Goal: Transaction & Acquisition: Purchase product/service

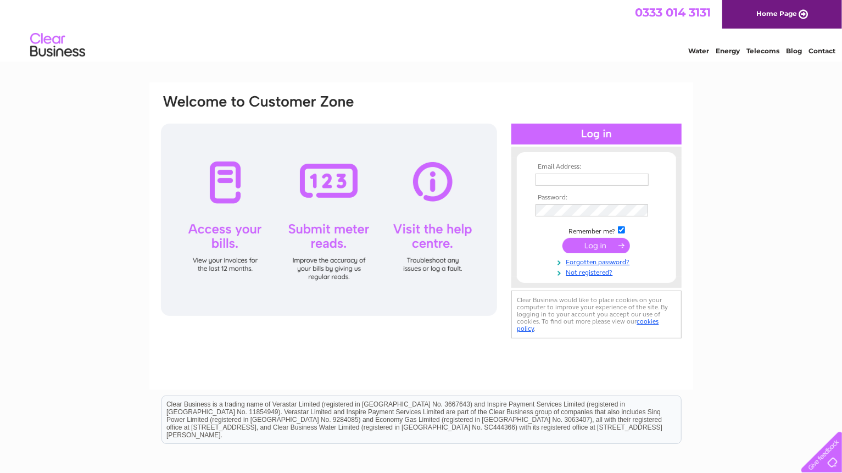
type input "[EMAIL_ADDRESS][DOMAIN_NAME]"
click at [586, 247] on input "submit" at bounding box center [596, 245] width 68 height 15
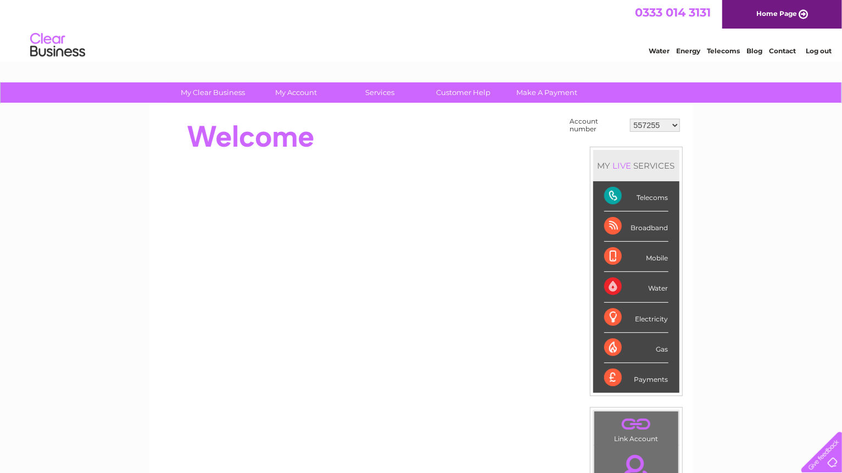
click at [671, 122] on select "557255 30307136" at bounding box center [655, 125] width 50 height 13
select select "30307136"
click at [630, 119] on select "557255 30307136" at bounding box center [655, 125] width 50 height 13
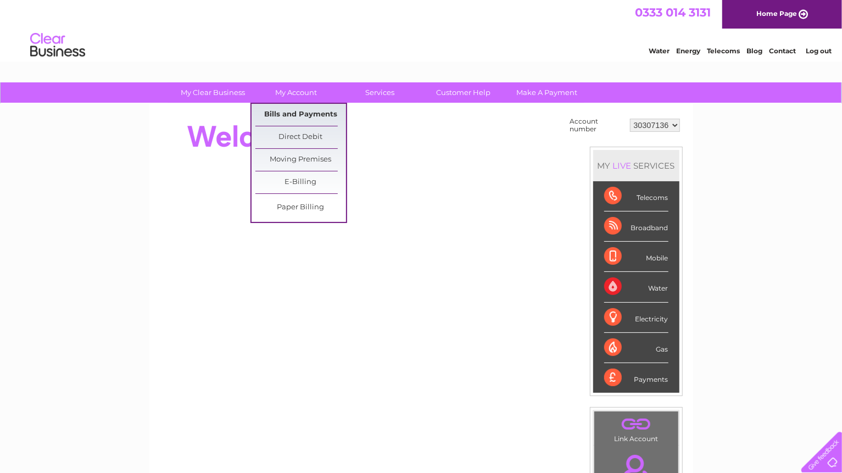
click at [307, 113] on link "Bills and Payments" at bounding box center [300, 115] width 91 height 22
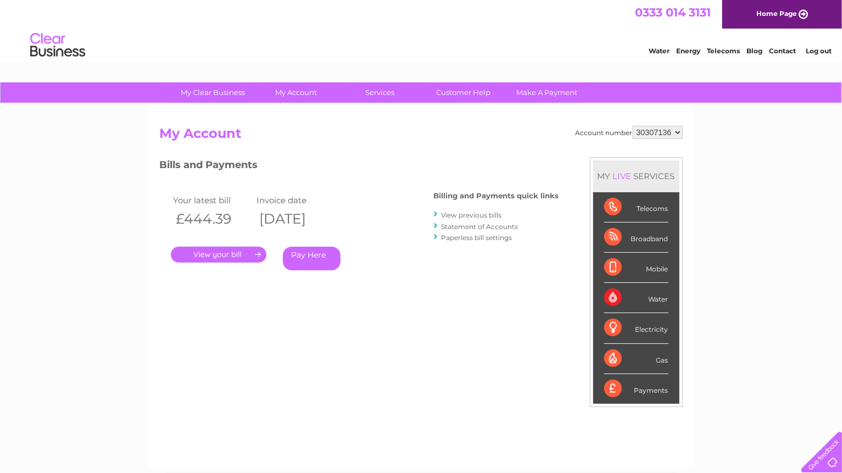
scroll to position [52, 0]
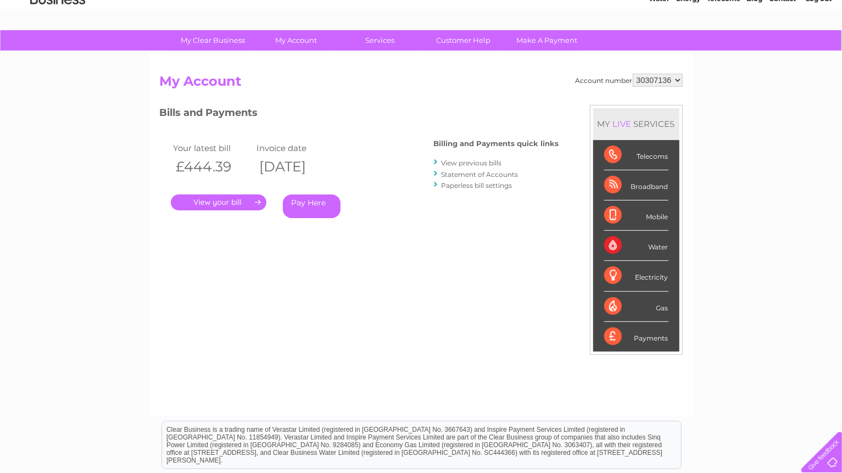
click at [309, 206] on link "Pay Here" at bounding box center [312, 206] width 58 height 24
click at [296, 200] on link "Pay Here" at bounding box center [312, 206] width 58 height 24
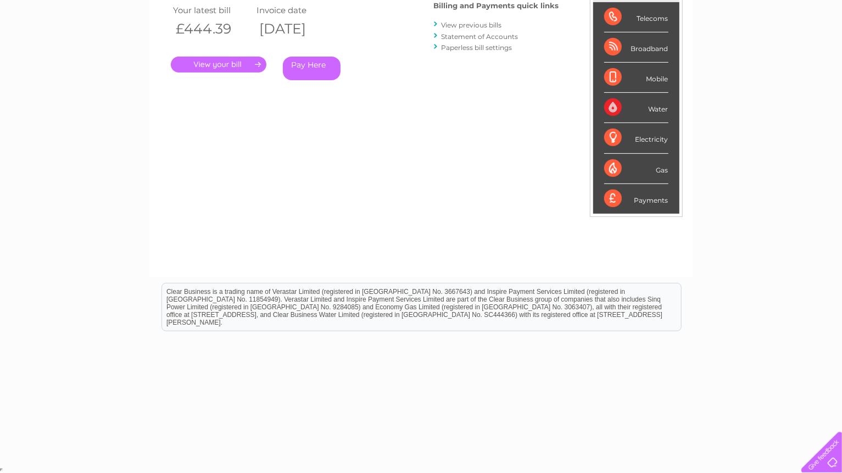
scroll to position [0, 0]
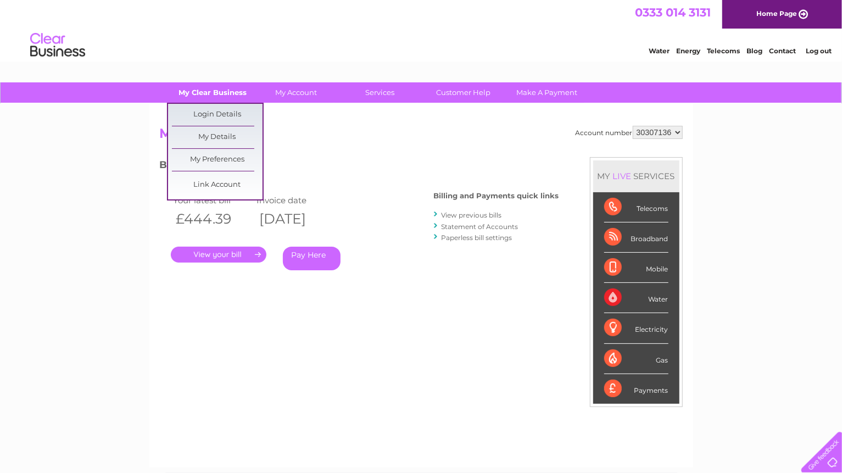
click at [220, 95] on link "My Clear Business" at bounding box center [212, 92] width 91 height 20
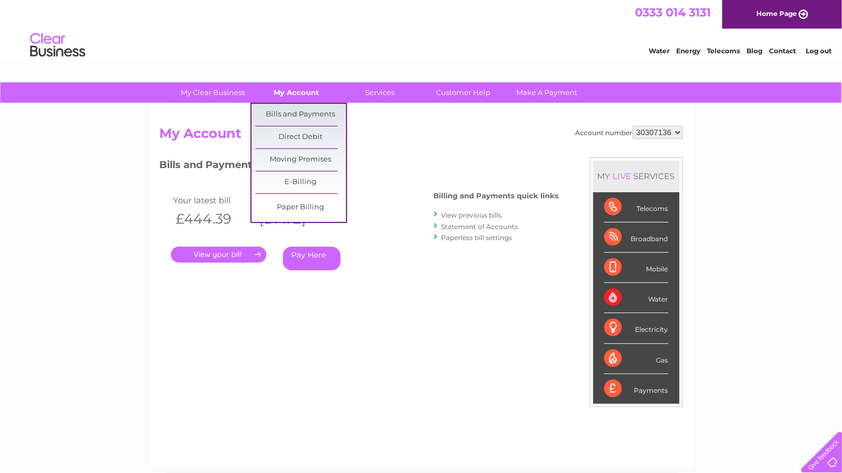
click at [304, 86] on link "My Account" at bounding box center [296, 92] width 91 height 20
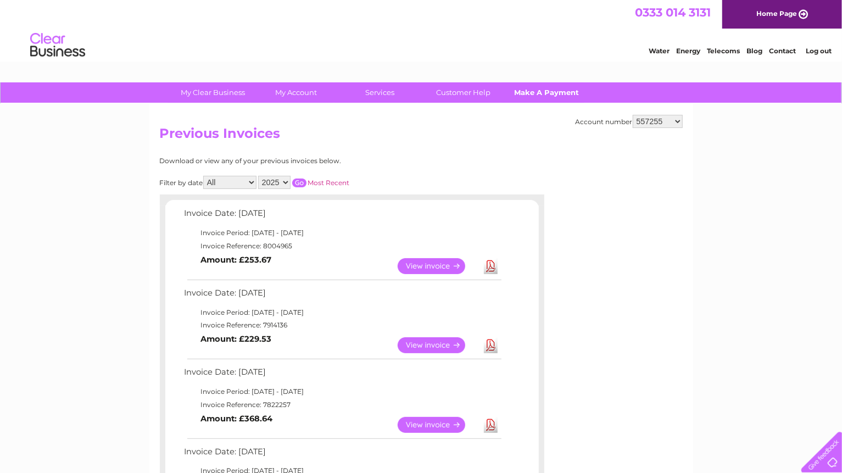
click at [527, 89] on link "Make A Payment" at bounding box center [546, 92] width 91 height 20
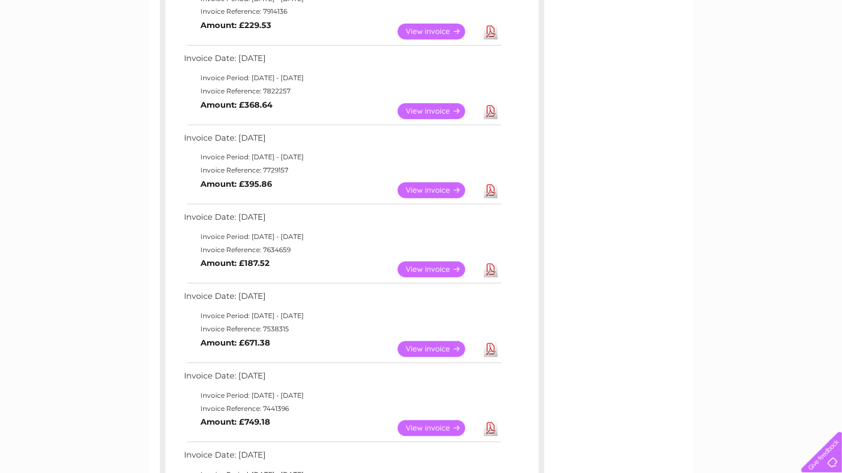
scroll to position [52, 0]
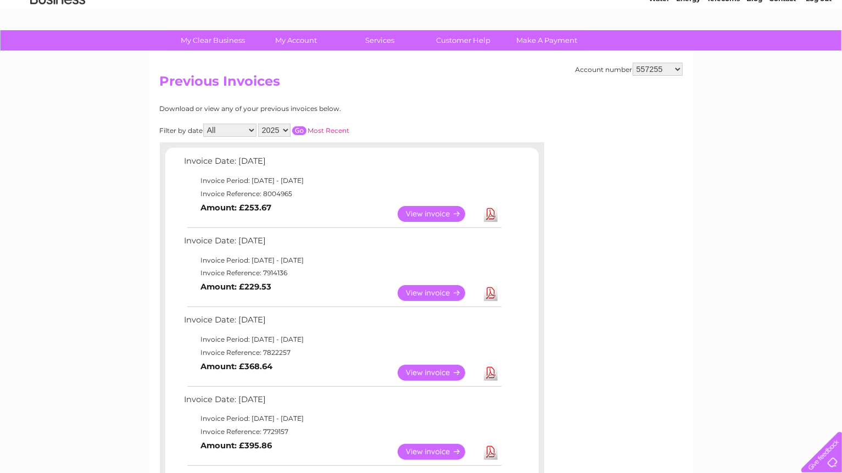
click at [675, 68] on select "557255 30307136" at bounding box center [657, 69] width 50 height 13
select select "30307136"
click at [632, 63] on select "557255 30307136" at bounding box center [657, 69] width 50 height 13
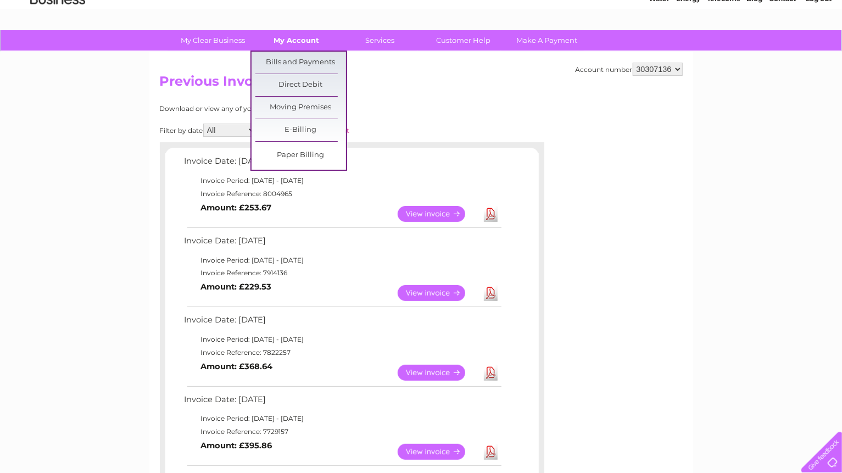
click at [296, 39] on link "My Account" at bounding box center [296, 40] width 91 height 20
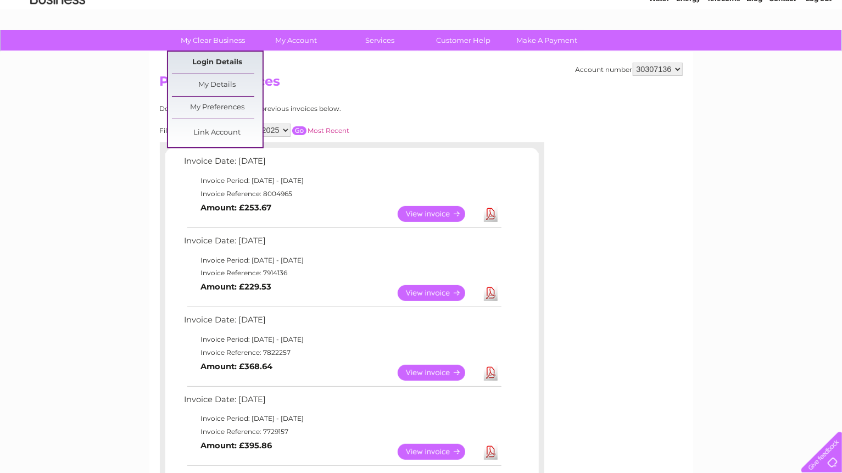
click at [201, 59] on link "Login Details" at bounding box center [217, 63] width 91 height 22
click at [195, 77] on link "My Details" at bounding box center [217, 85] width 91 height 22
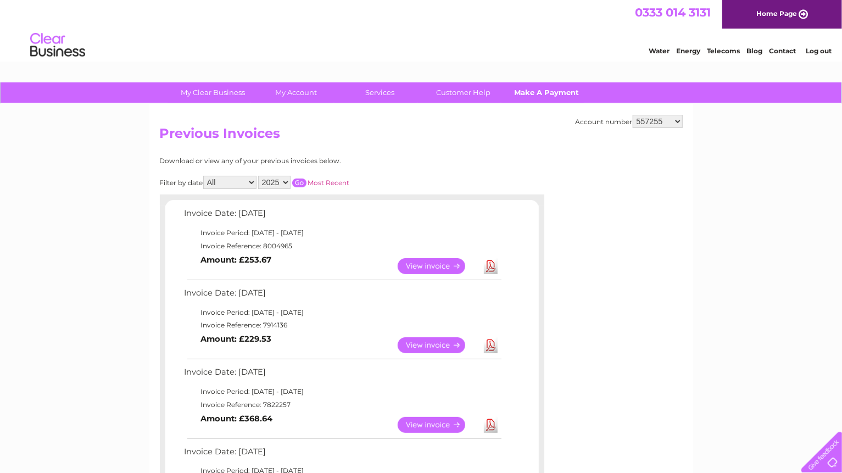
click at [554, 88] on link "Make A Payment" at bounding box center [546, 92] width 91 height 20
click at [678, 121] on select "557255 30307136" at bounding box center [657, 121] width 50 height 13
select select "30307136"
click at [632, 115] on select "557255 30307136" at bounding box center [657, 121] width 50 height 13
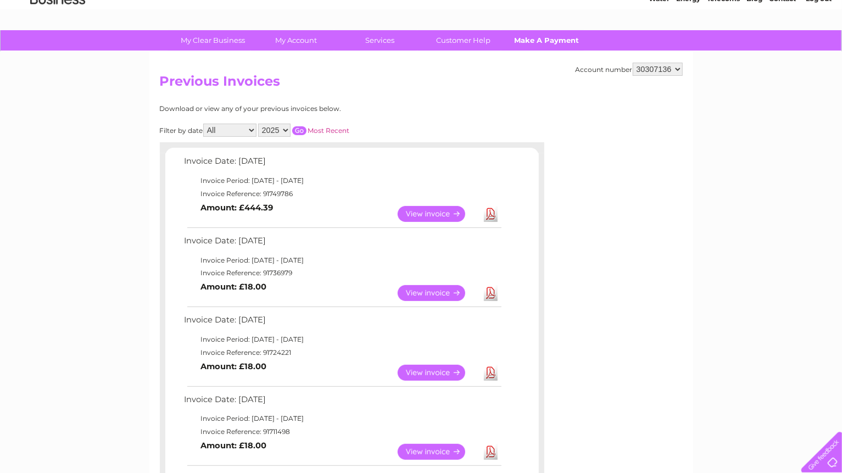
click at [528, 39] on link "Make A Payment" at bounding box center [546, 40] width 91 height 20
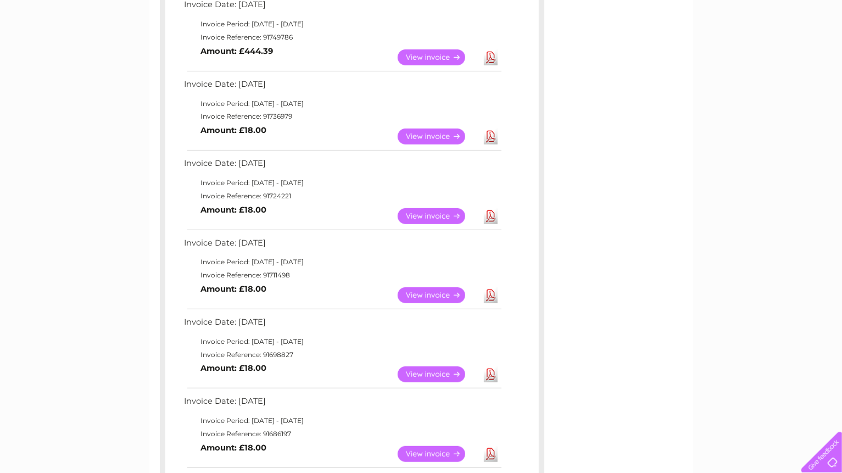
scroll to position [0, 0]
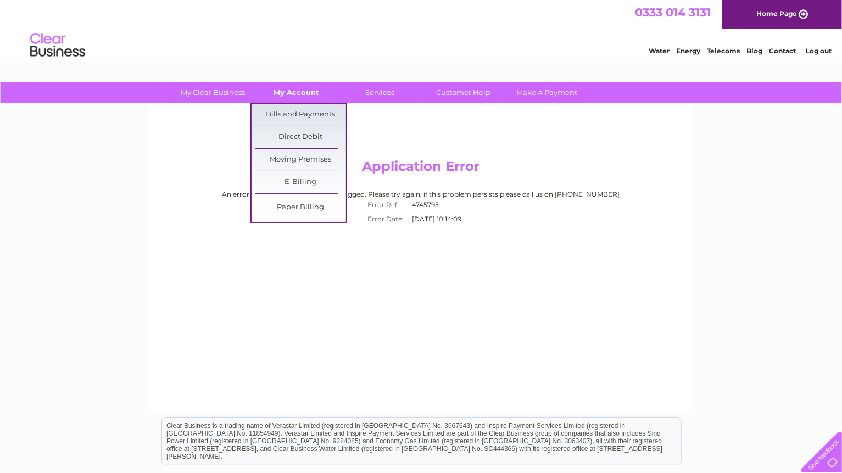
click at [288, 94] on link "My Account" at bounding box center [296, 92] width 91 height 20
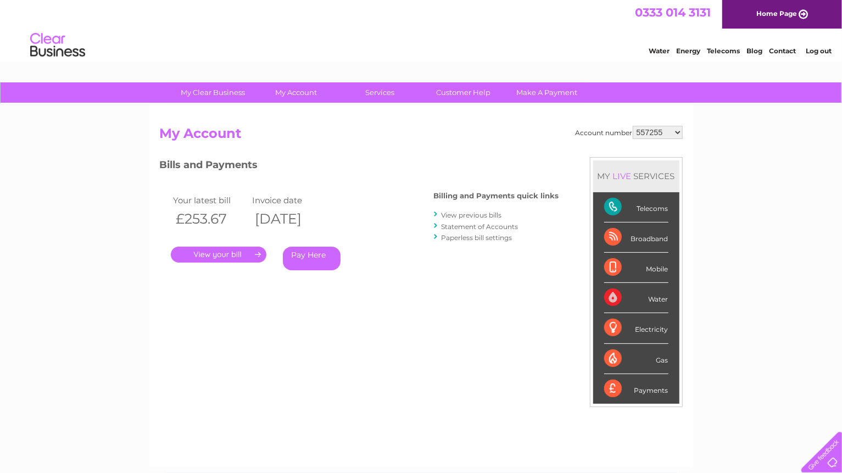
click at [676, 132] on select "557255 30307136" at bounding box center [657, 132] width 50 height 13
select select "30307136"
click at [632, 126] on select "557255 30307136" at bounding box center [657, 132] width 50 height 13
click at [301, 253] on link "Pay Here" at bounding box center [312, 258] width 58 height 24
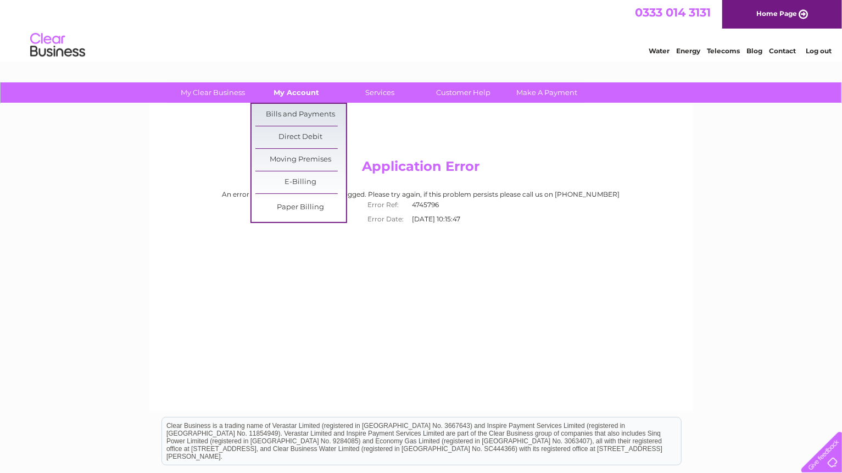
click at [283, 91] on link "My Account" at bounding box center [296, 92] width 91 height 20
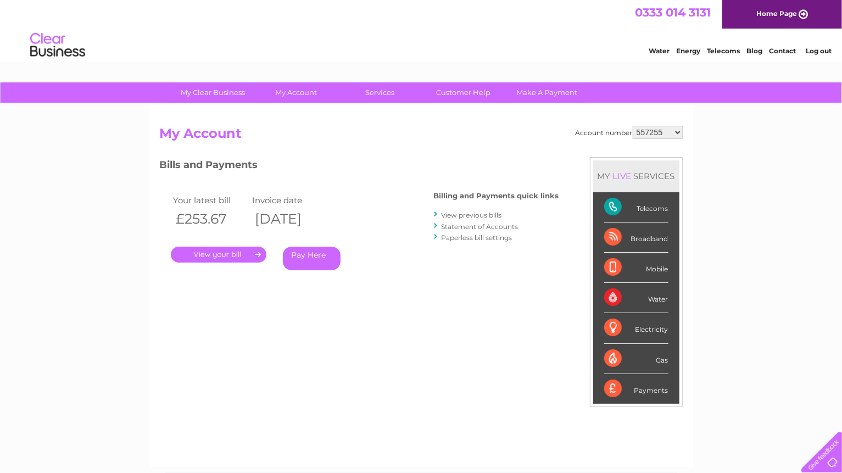
click at [242, 256] on link "." at bounding box center [219, 254] width 96 height 16
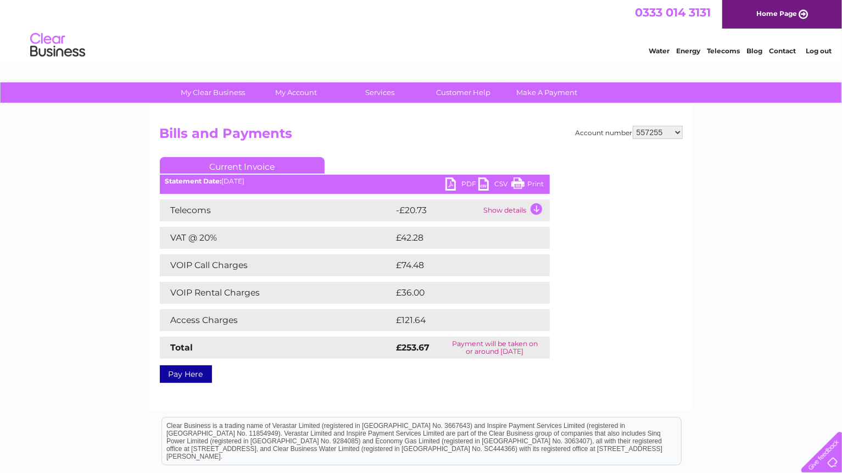
click at [678, 131] on select "557255 30307136" at bounding box center [657, 132] width 50 height 13
select select "30307136"
click at [632, 126] on select "557255 30307136" at bounding box center [657, 132] width 50 height 13
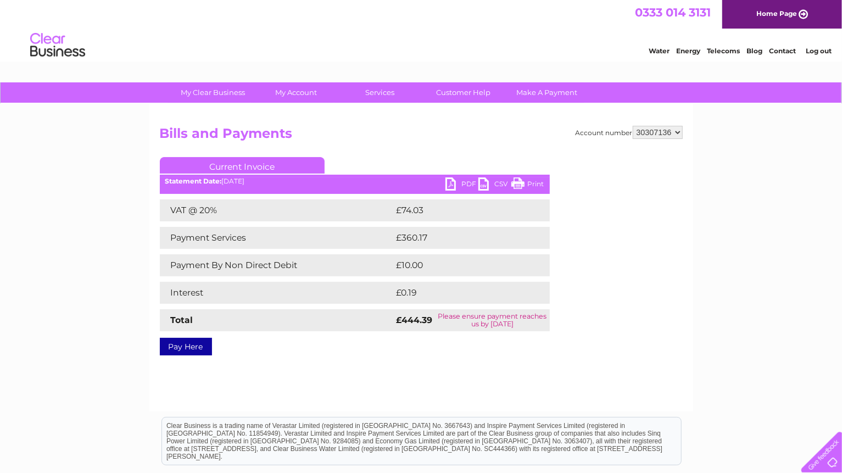
click at [189, 349] on link "Pay Here" at bounding box center [186, 347] width 52 height 18
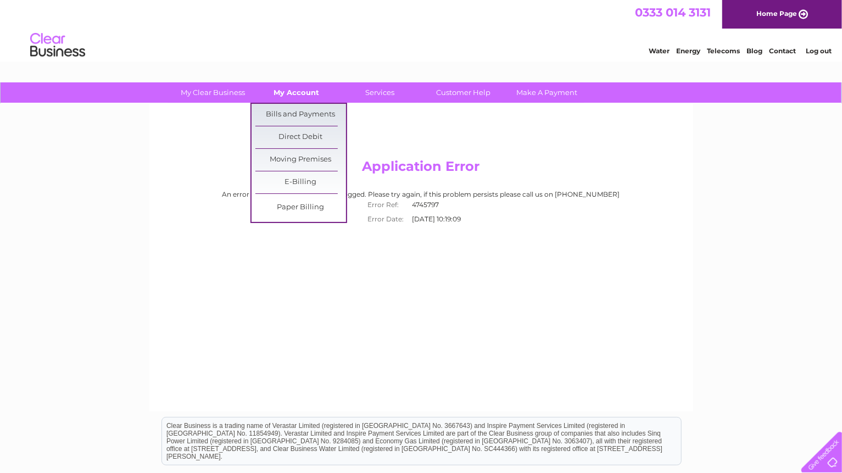
click at [312, 90] on link "My Account" at bounding box center [296, 92] width 91 height 20
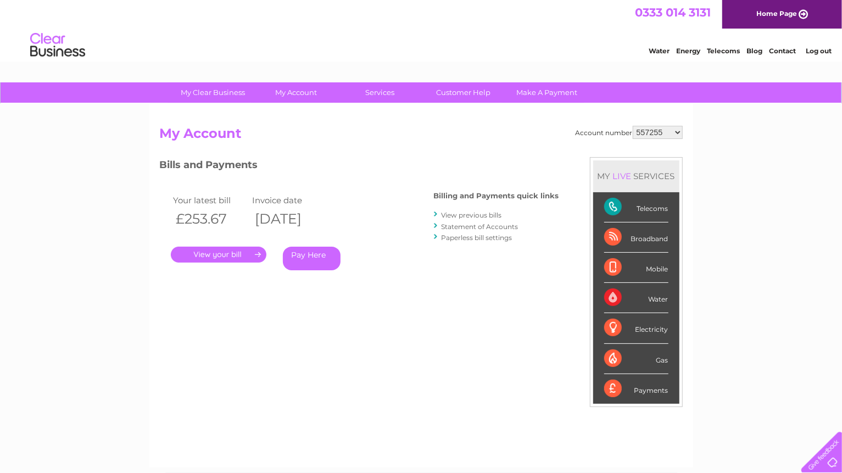
click at [680, 132] on select "557255 30307136" at bounding box center [657, 132] width 50 height 13
